Goal: Find specific page/section: Find specific page/section

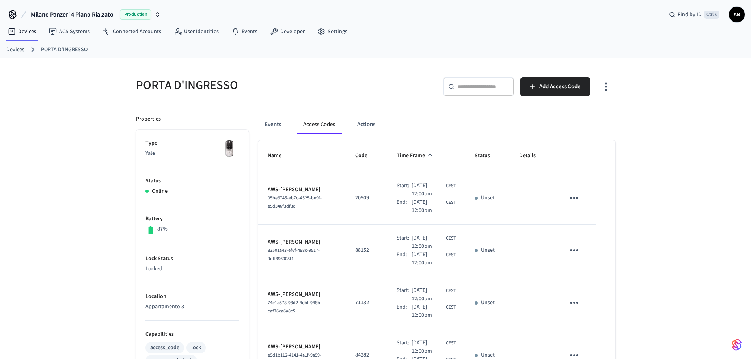
scroll to position [39, 0]
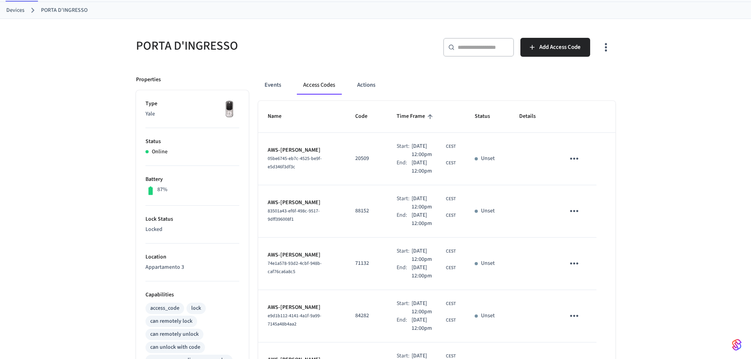
click at [21, 11] on link "Devices" at bounding box center [15, 10] width 18 height 8
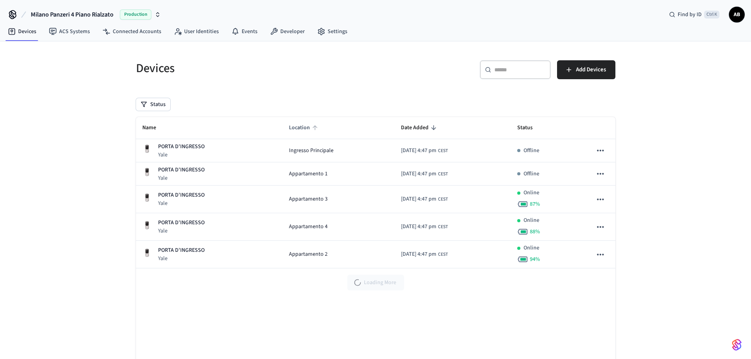
drag, startPoint x: 275, startPoint y: 128, endPoint x: 307, endPoint y: 127, distance: 32.3
click at [307, 127] on th "Location" at bounding box center [339, 128] width 112 height 22
click at [666, 228] on div "Devices ​ ​ Add Devices Status Name Location Date Added Status PORTA D'INGRESSO…" at bounding box center [375, 215] width 751 height 348
click at [635, 227] on div "Devices ​ ​ Add Devices Status Name Location Date Added Status PORTA D'INGRESSO…" at bounding box center [375, 215] width 751 height 348
click at [26, 33] on link "Devices" at bounding box center [22, 31] width 41 height 14
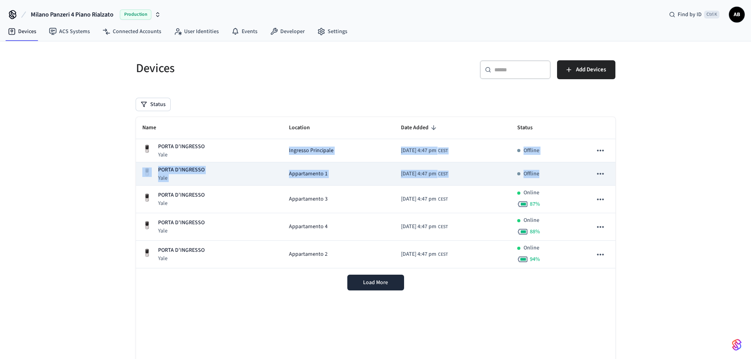
drag, startPoint x: 274, startPoint y: 149, endPoint x: 562, endPoint y: 176, distance: 289.2
click at [562, 176] on tbody "PORTA D'INGRESSO Yale Ingresso Principale [DATE] 4:47 pm CEST Offline PORTA D'I…" at bounding box center [376, 203] width 480 height 129
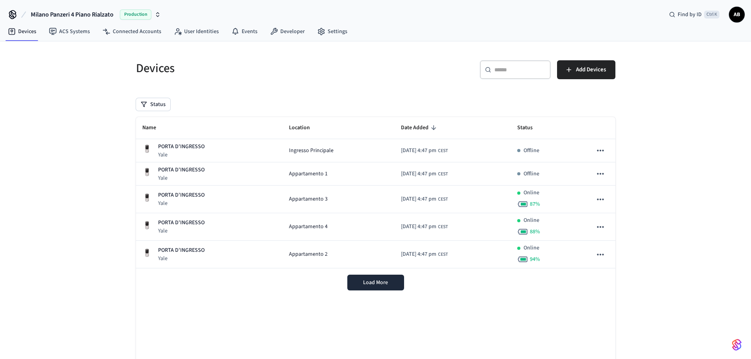
click at [397, 96] on div "Devices ​ ​ Add Devices Status Name Location Date Added Status PORTA D'INGRESSO…" at bounding box center [376, 220] width 492 height 339
drag, startPoint x: 136, startPoint y: 70, endPoint x: 177, endPoint y: 72, distance: 40.7
click at [177, 72] on h5 "Devices" at bounding box center [253, 68] width 235 height 16
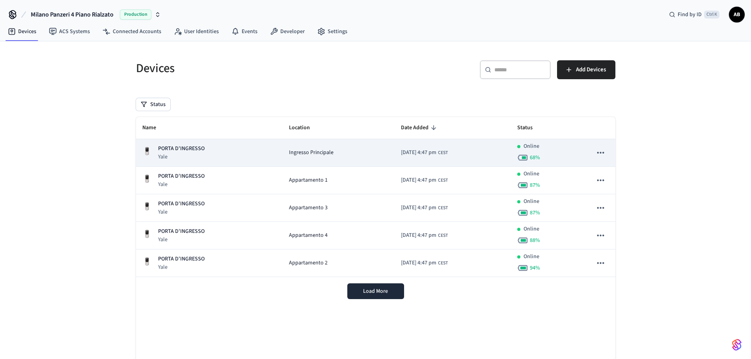
click at [256, 159] on div "PORTA D'INGRESSO Yale" at bounding box center [209, 153] width 134 height 16
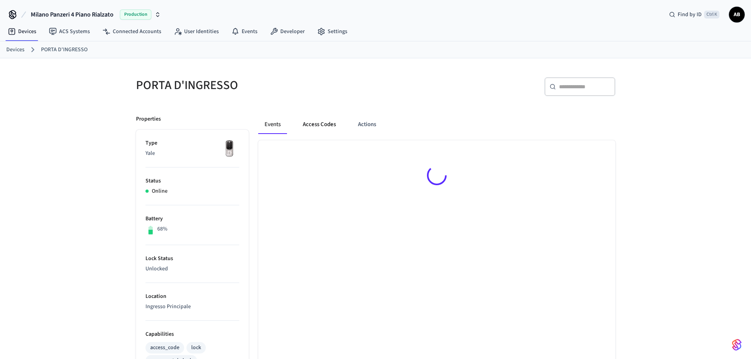
click at [336, 125] on button "Access Codes" at bounding box center [320, 124] width 46 height 19
